Goal: Find specific fact: Find specific fact

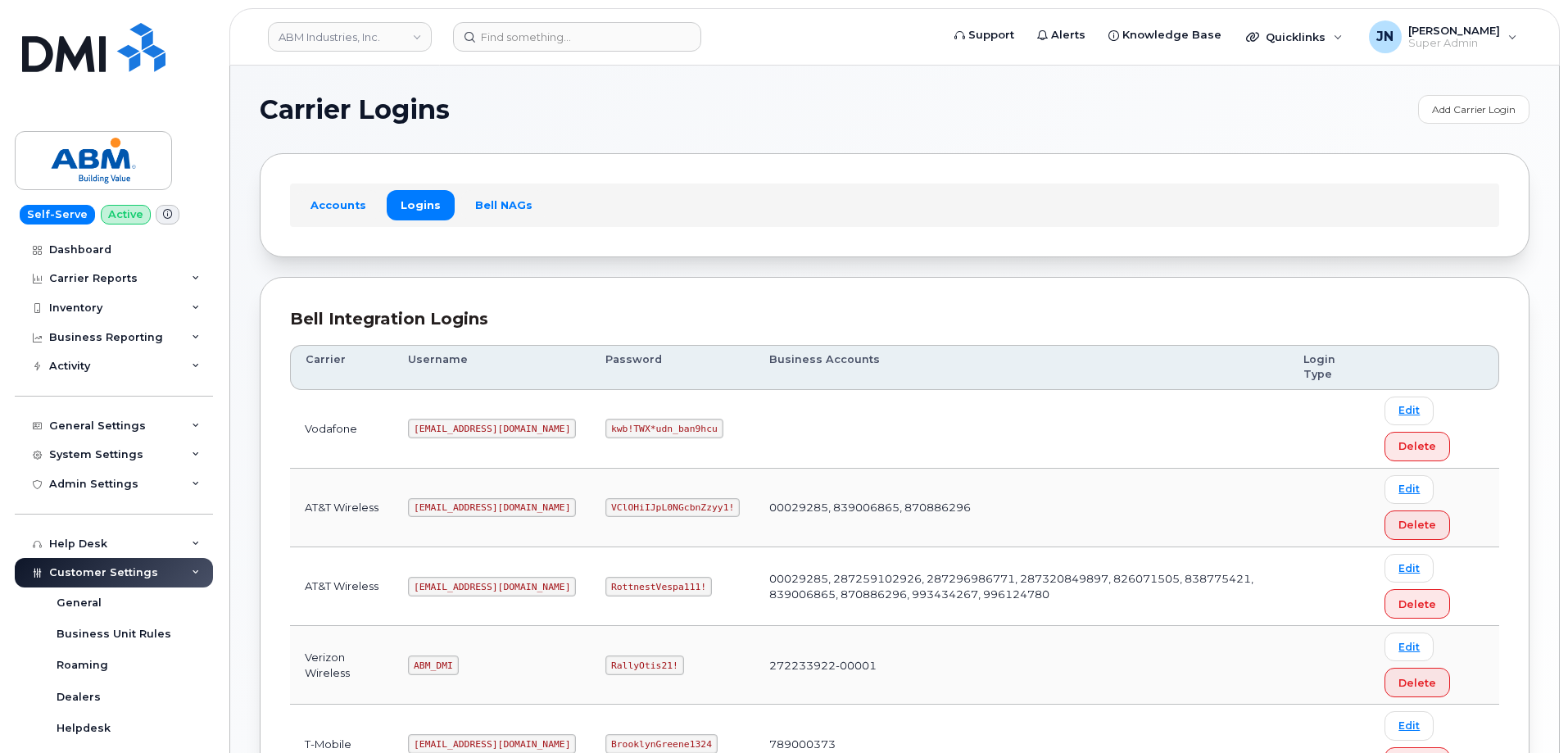
scroll to position [250, 0]
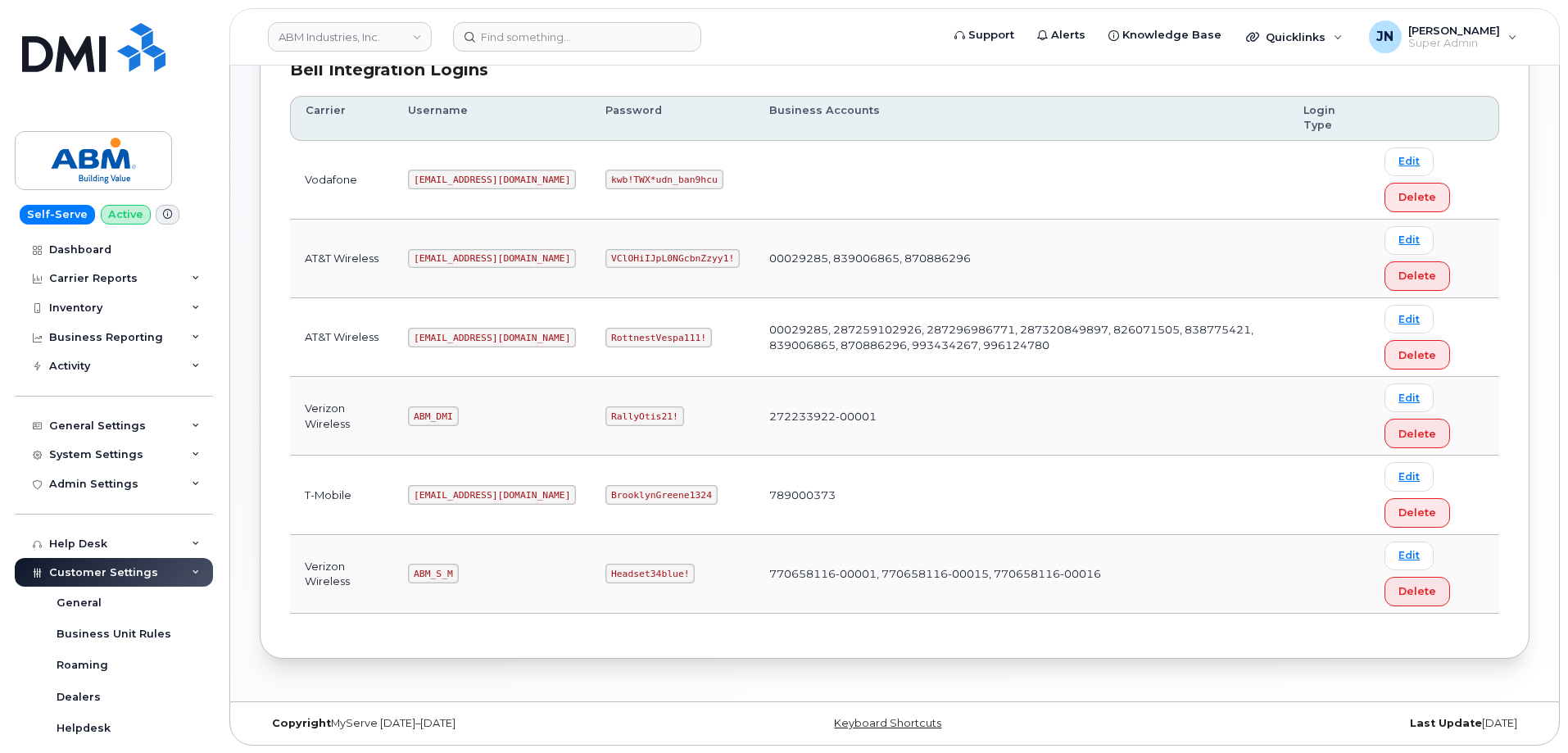
scroll to position [250, 0]
click at [459, 339] on code "abm@dminc.com" at bounding box center [492, 337] width 168 height 20
click at [459, 338] on code "abm@dminc.com" at bounding box center [492, 337] width 168 height 20
click at [459, 337] on code "abm@dminc.com" at bounding box center [492, 337] width 168 height 20
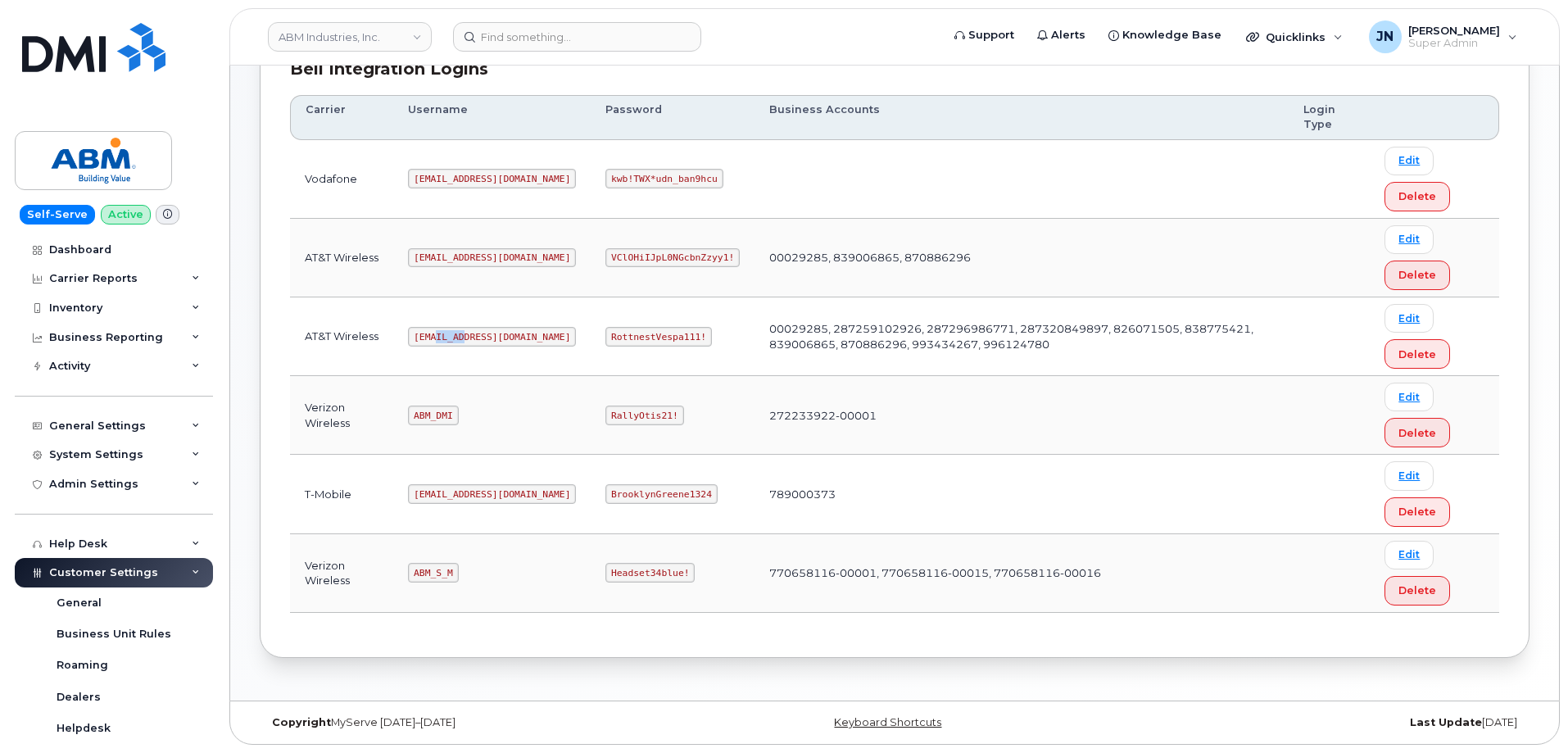
click at [459, 335] on code "abm@dminc.com" at bounding box center [492, 337] width 168 height 20
click at [459, 334] on code "abm@dminc.com" at bounding box center [492, 337] width 168 height 20
click at [614, 336] on code "RottnestVespa111!" at bounding box center [658, 337] width 107 height 20
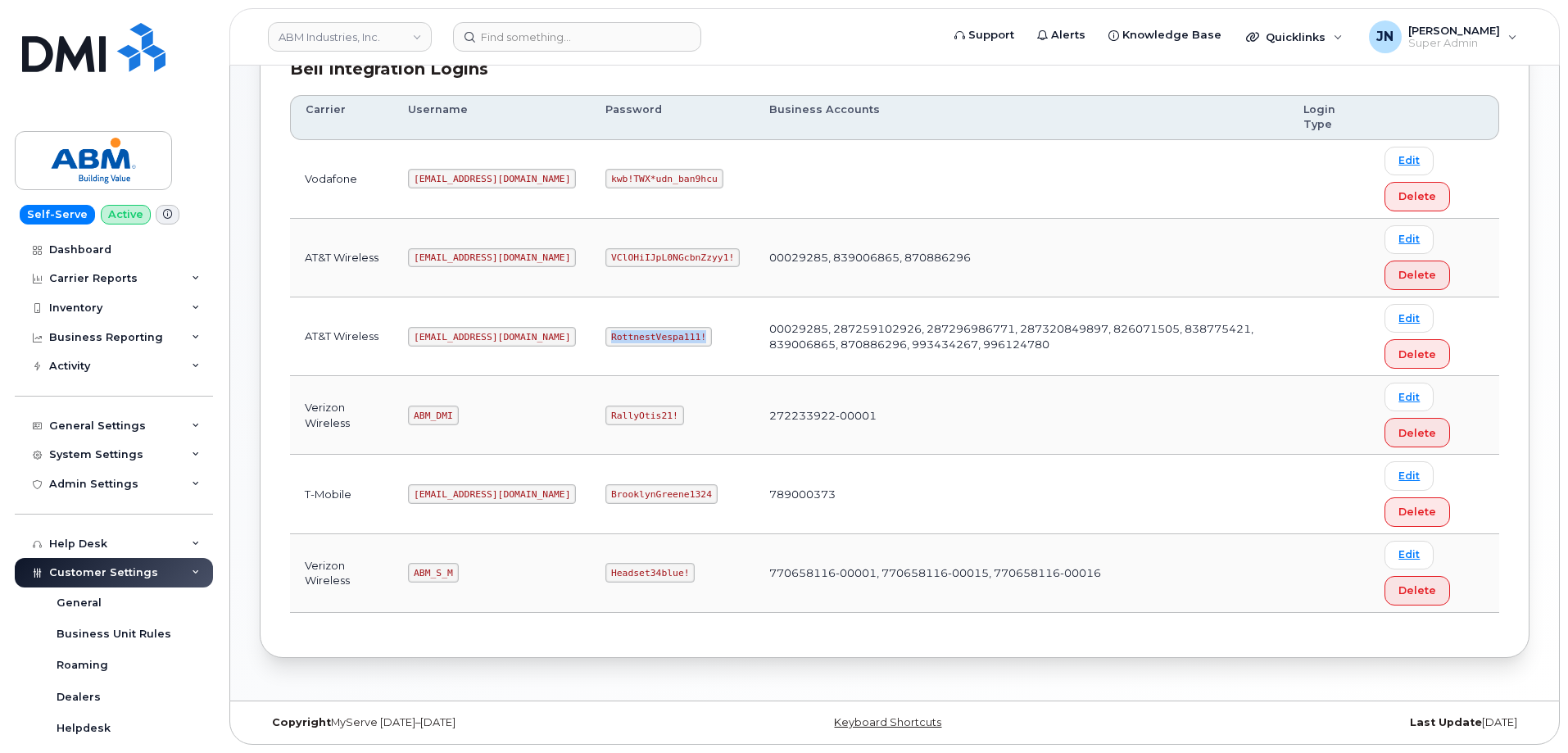
click at [615, 336] on code "RottnestVespa111!" at bounding box center [658, 337] width 107 height 20
copy code "RottnestVespa111!"
click at [430, 568] on code "ABM_S_M" at bounding box center [433, 573] width 50 height 20
copy code "ABM_S_M"
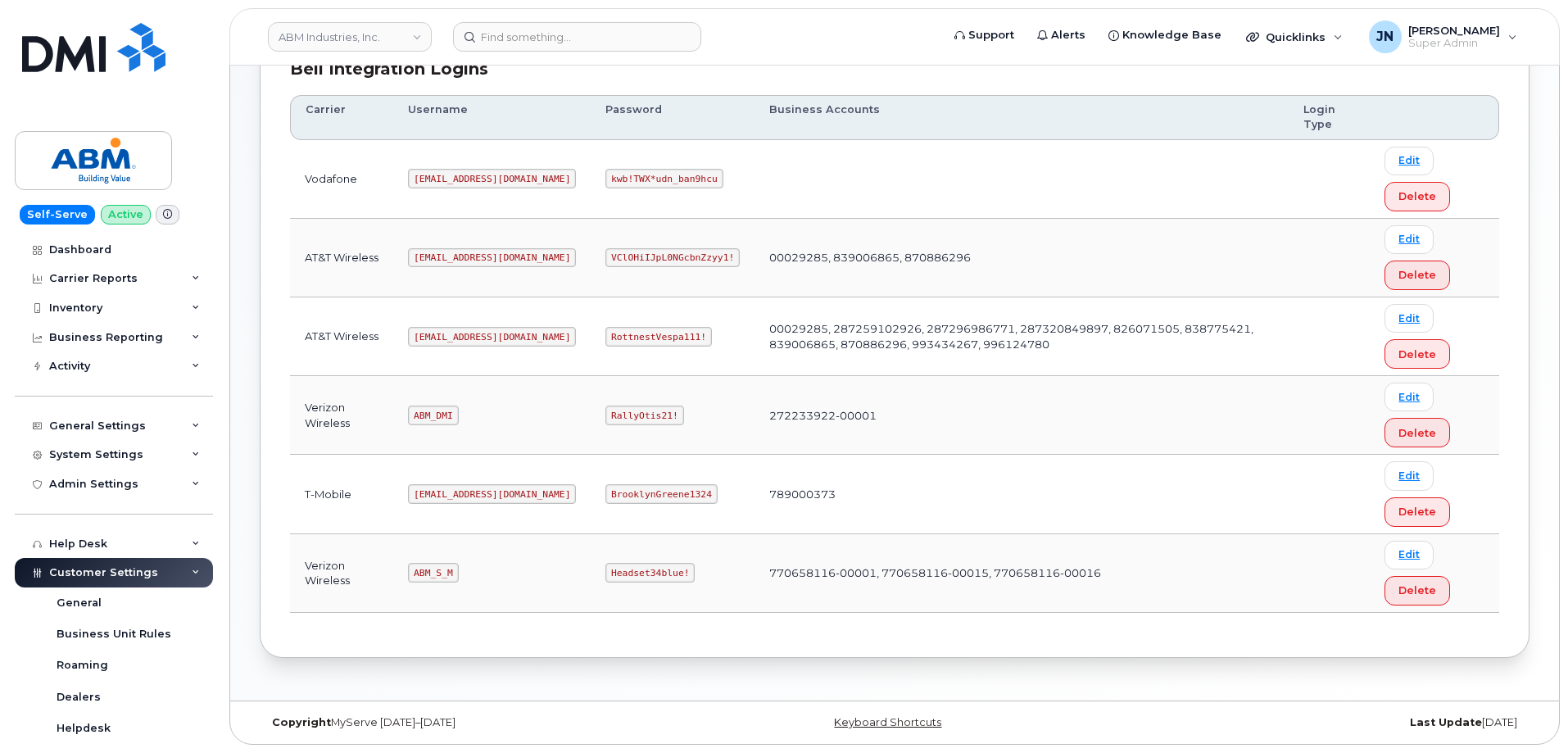
click at [605, 565] on code "Headset34blue!" at bounding box center [650, 573] width 89 height 20
copy code "Headset34blue!"
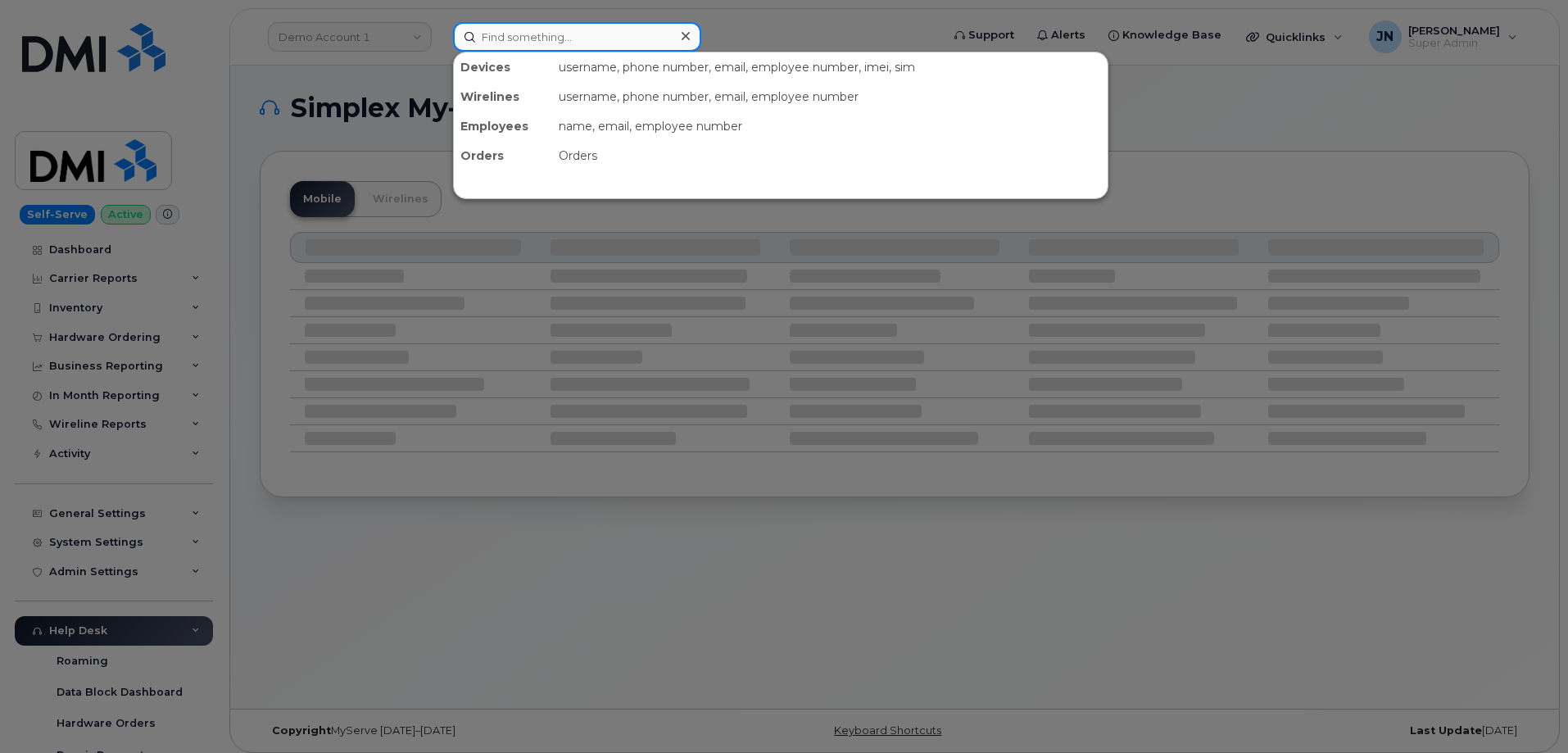
paste input "3124650833"
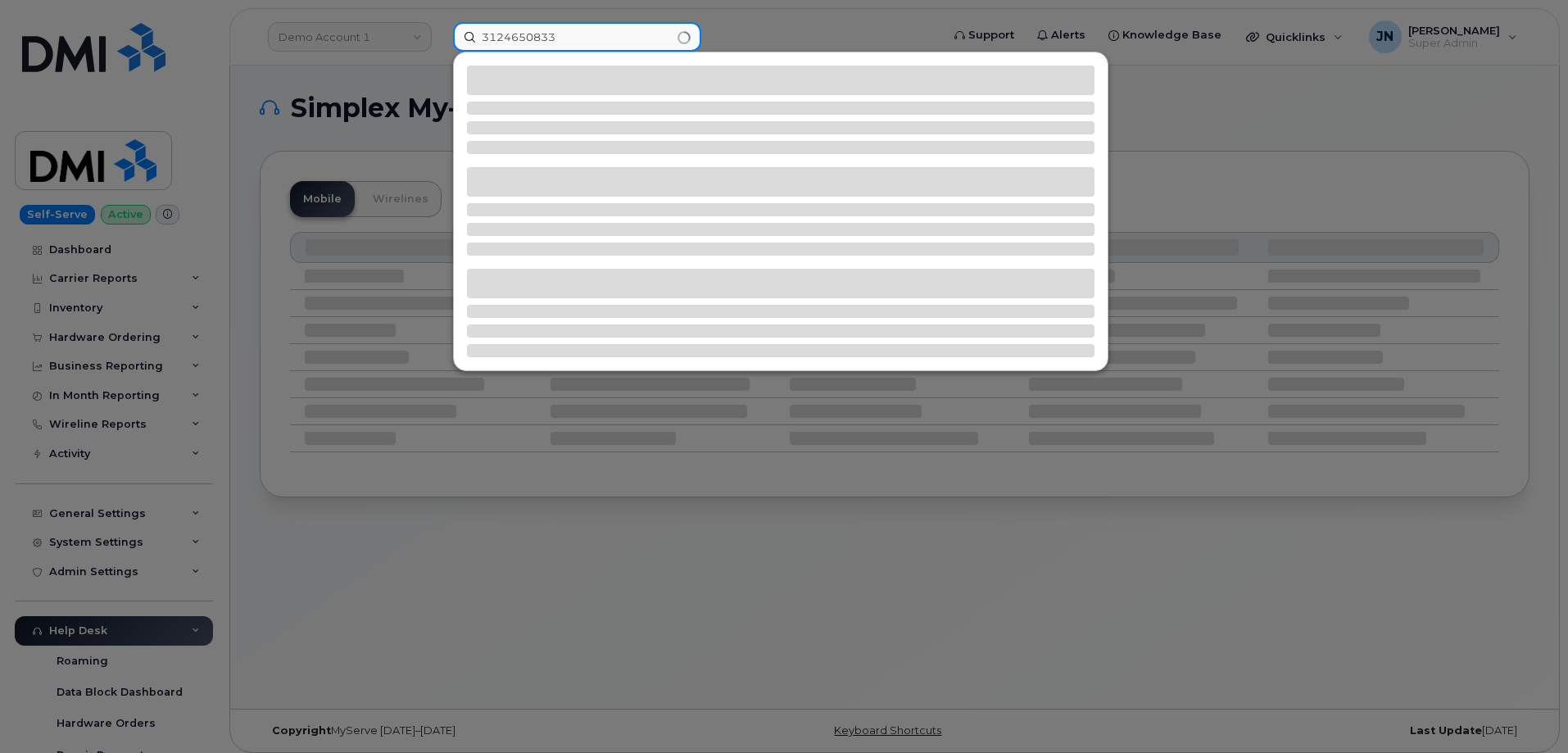
type input "3124650833"
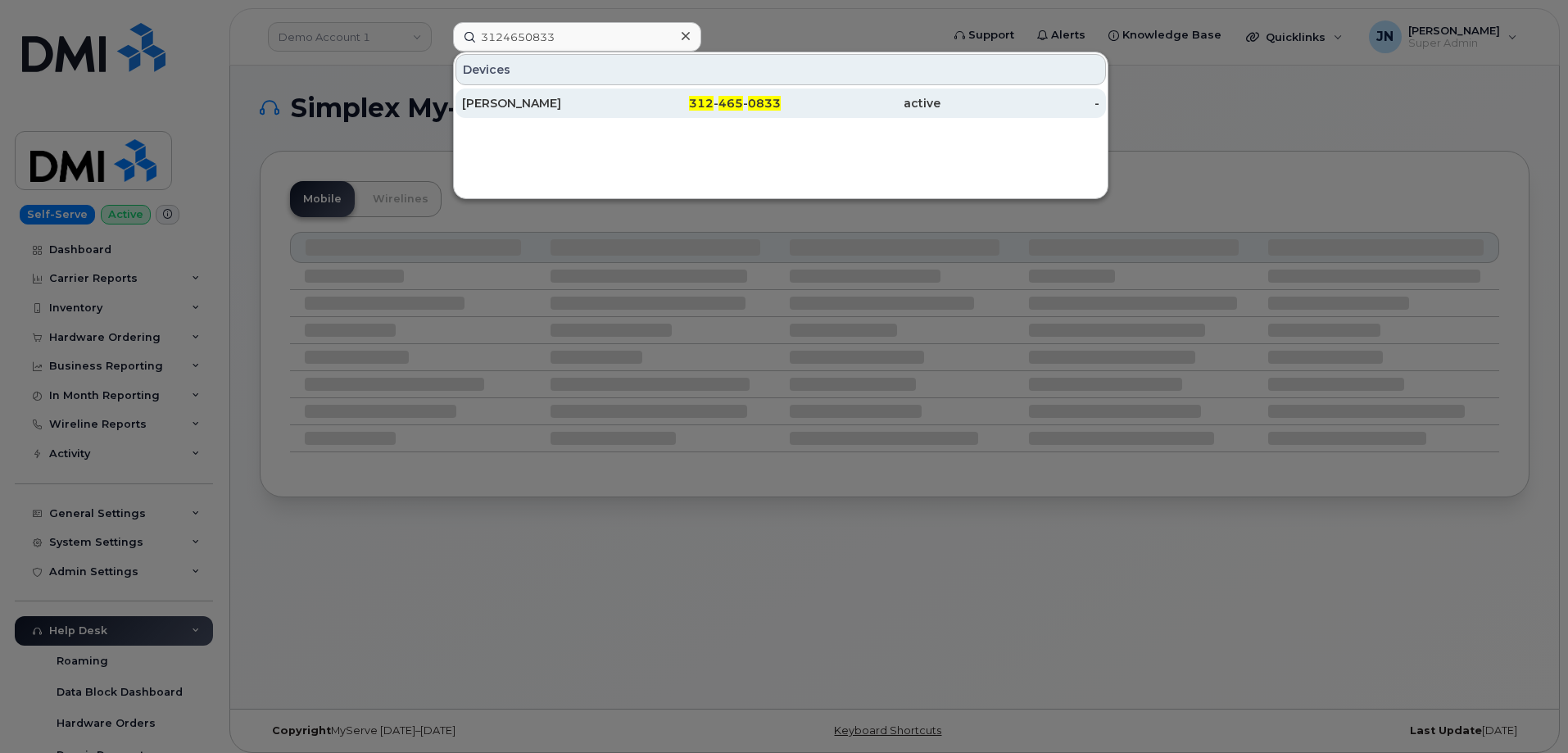
click at [547, 107] on div "PETE MCKENNA" at bounding box center [542, 103] width 160 height 17
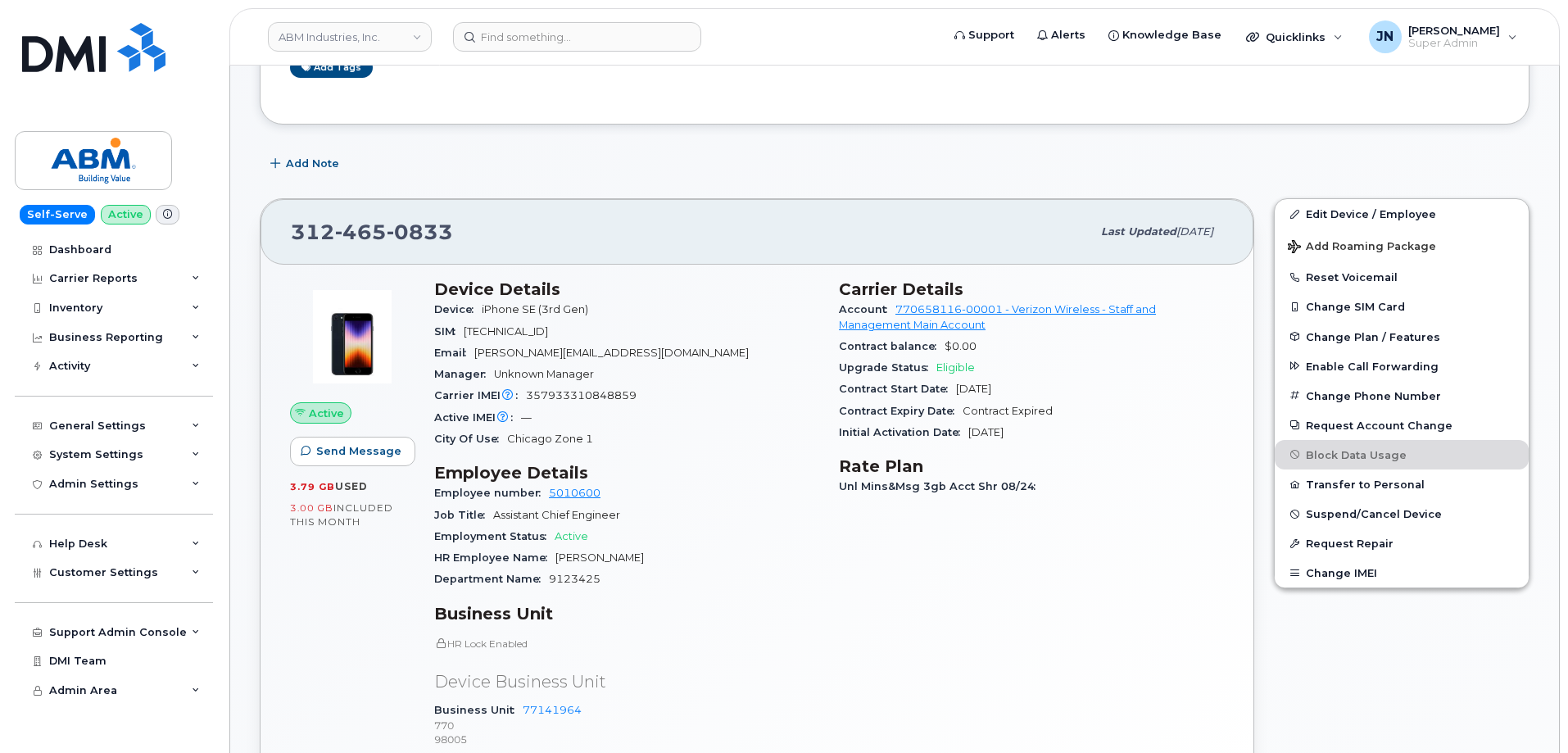
scroll to position [437, 0]
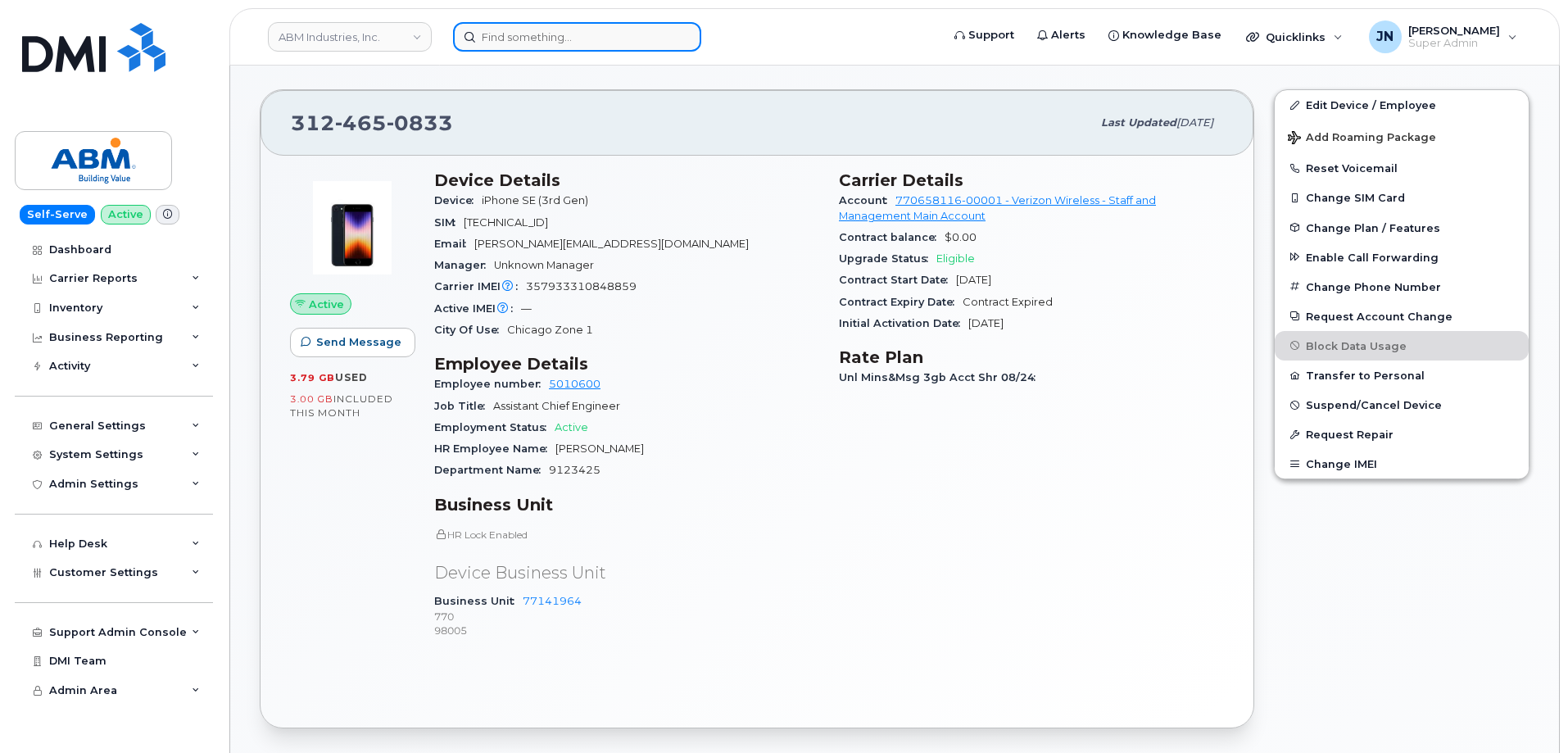
click at [524, 31] on input at bounding box center [577, 37] width 248 height 29
paste input "2056509881"
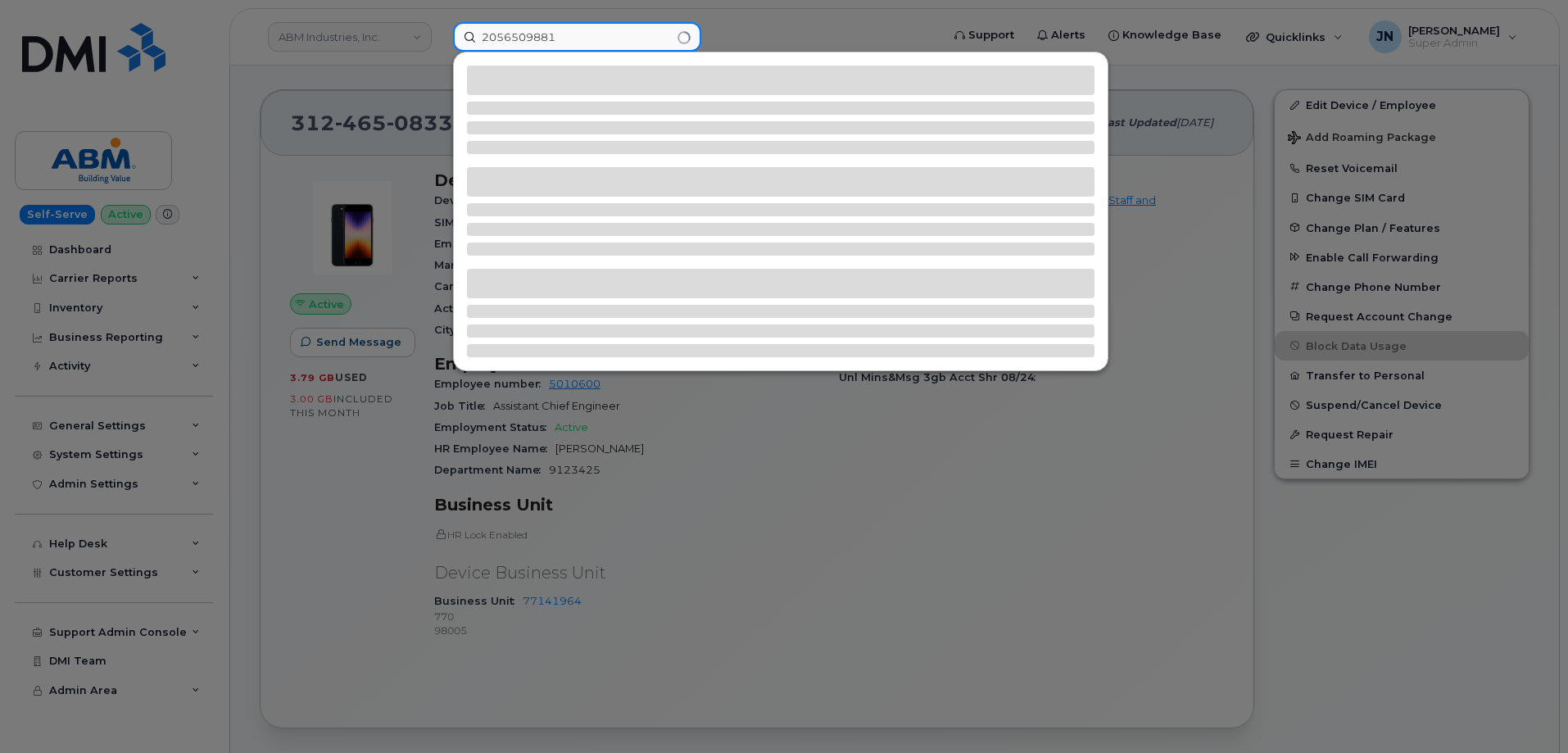
type input "2056509881"
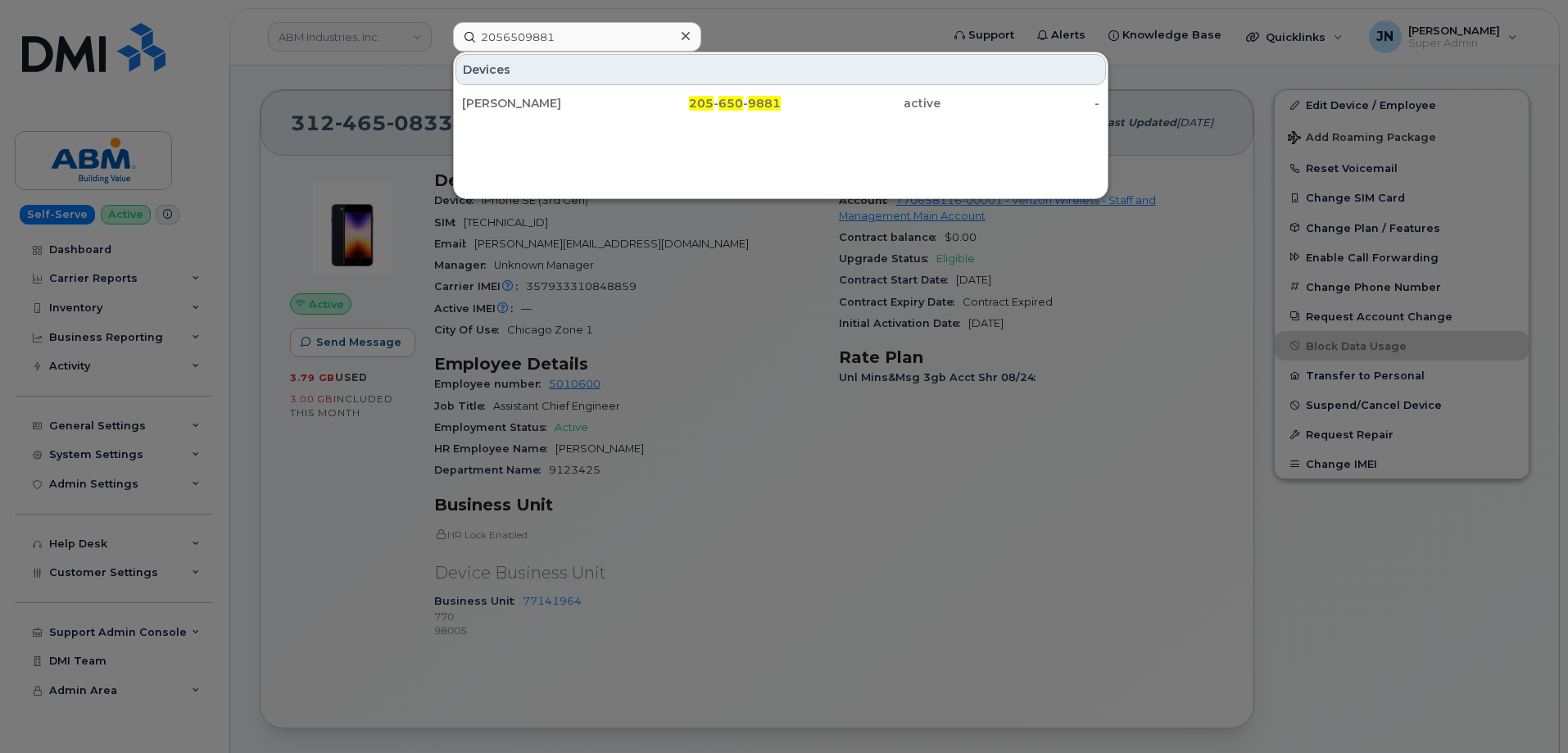
drag, startPoint x: 554, startPoint y: 102, endPoint x: 594, endPoint y: 125, distance: 46.1
click at [554, 101] on div "[PERSON_NAME]" at bounding box center [542, 103] width 160 height 17
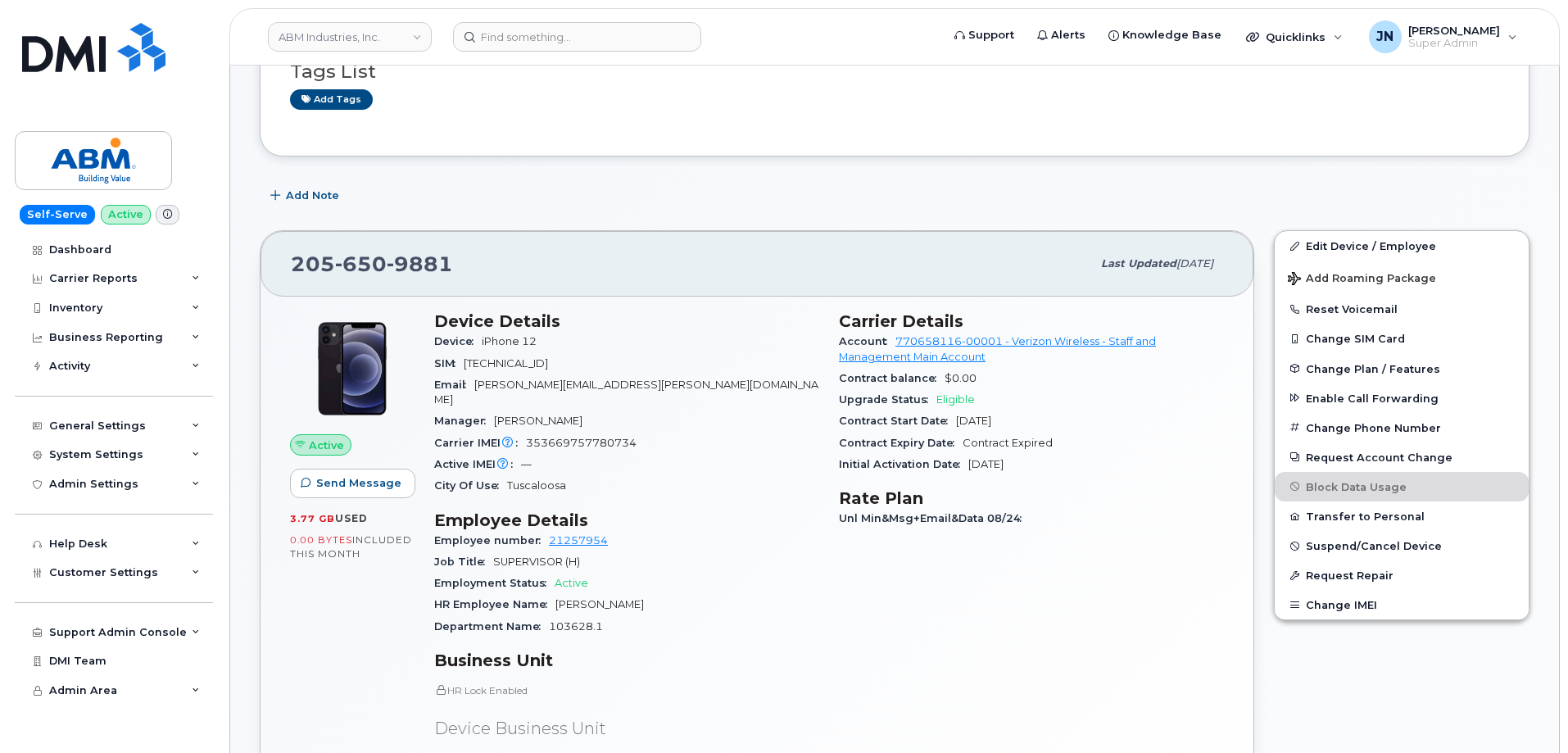
scroll to position [328, 0]
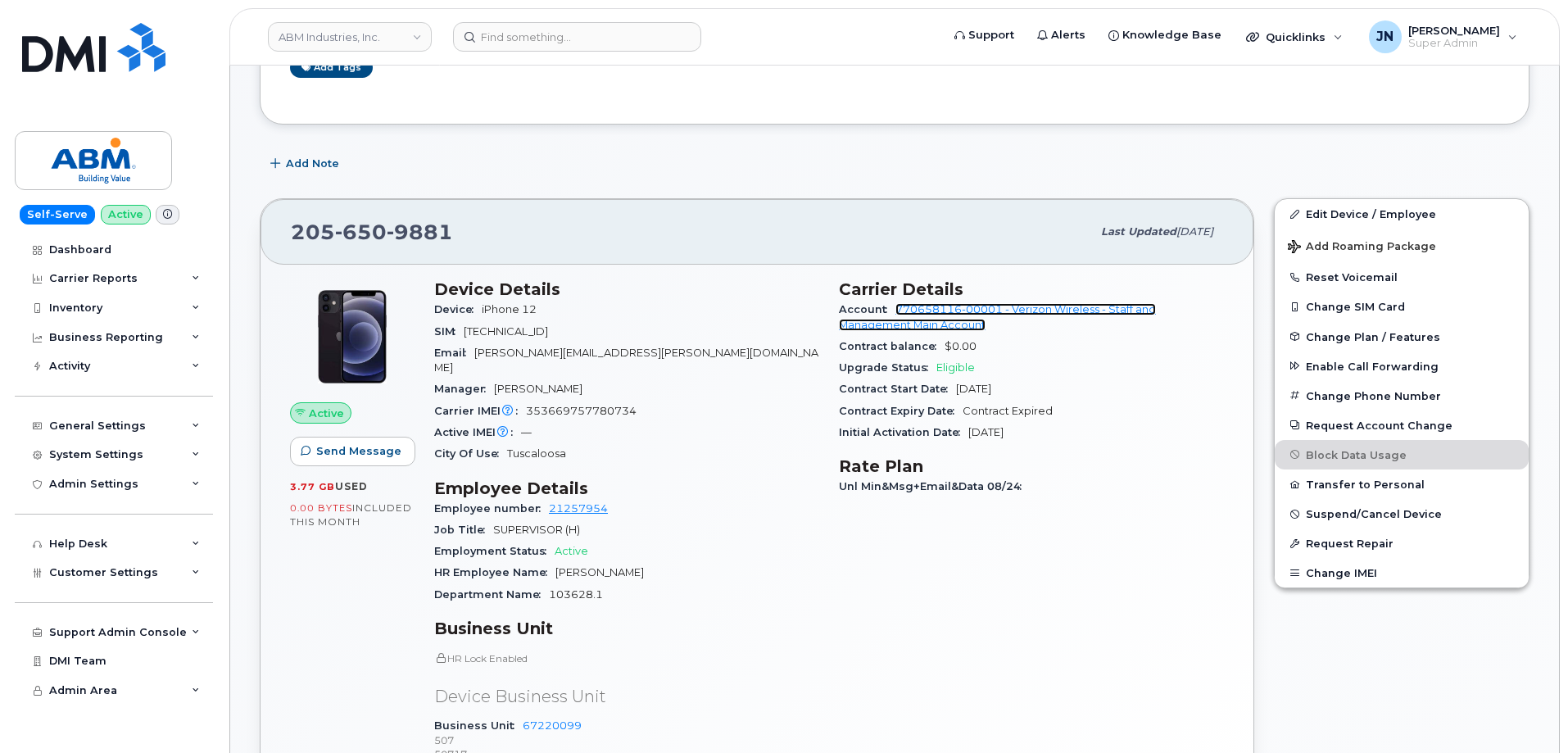
click at [1055, 310] on link "770658116-00001 - Verizon Wireless - Staff and Management Main Account" at bounding box center [997, 317] width 317 height 27
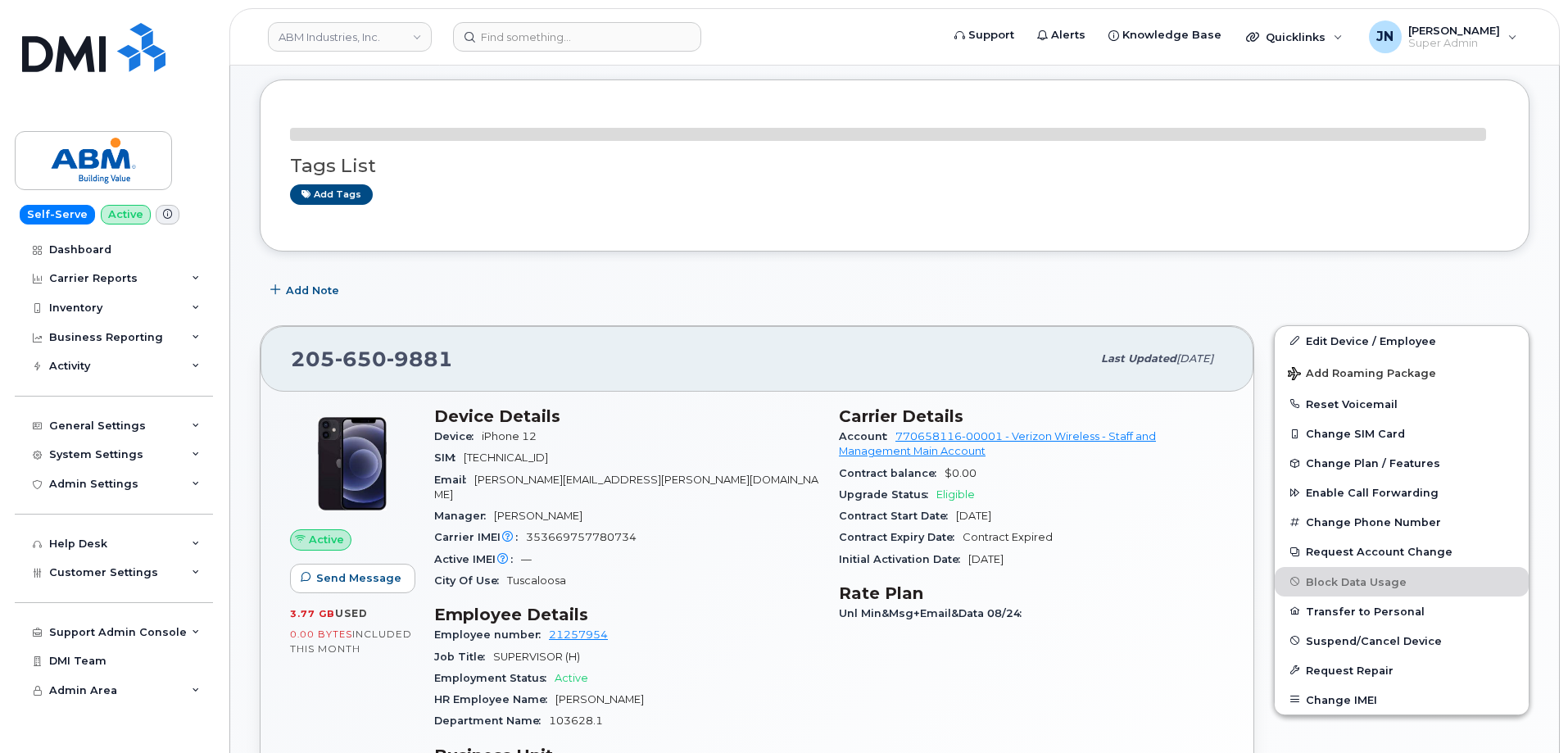
scroll to position [219, 0]
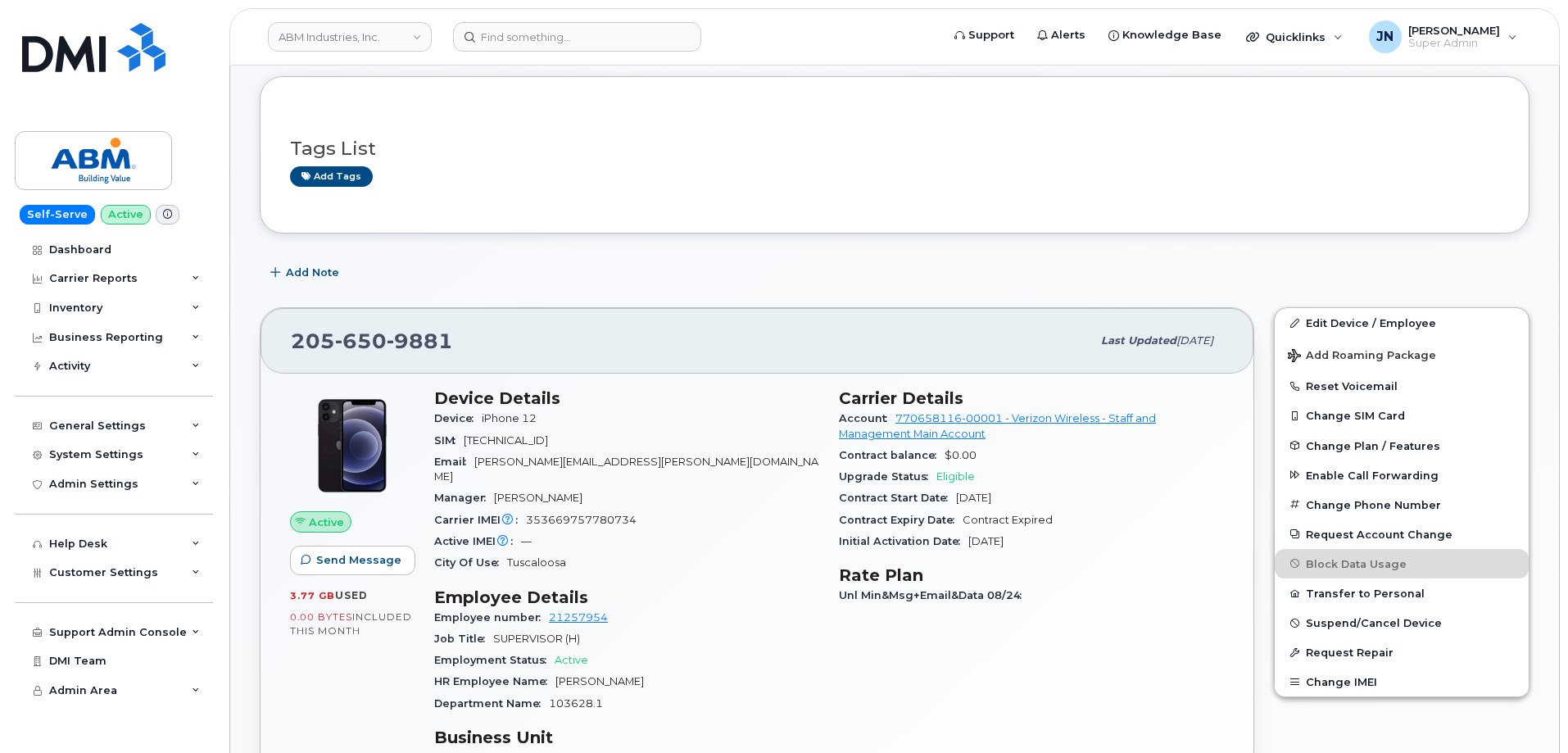
click at [547, 439] on span "[TECHNICAL_ID]" at bounding box center [506, 441] width 84 height 13
copy span "[TECHNICAL_ID]"
